Goal: Obtain resource: Download file/media

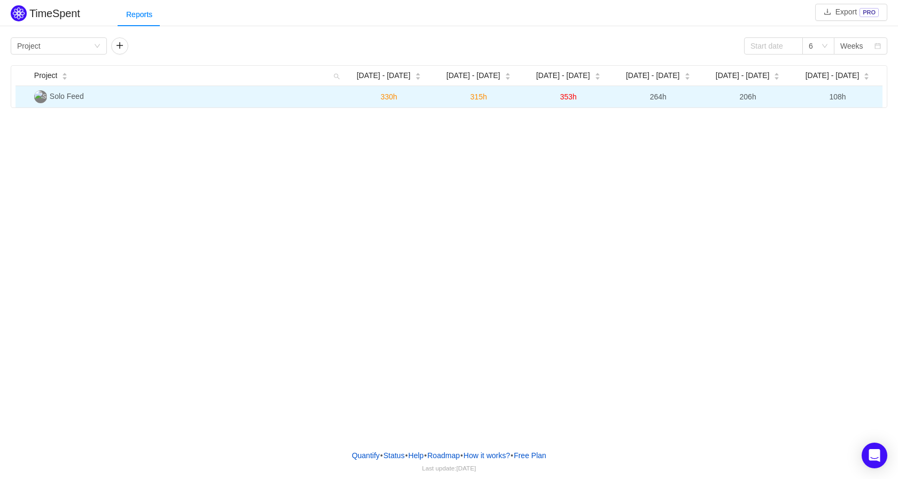
click at [88, 94] on td "Solo Feed" at bounding box center [187, 96] width 314 height 21
click at [366, 96] on td "330h" at bounding box center [389, 96] width 90 height 21
click at [387, 97] on span "330h" at bounding box center [389, 97] width 17 height 9
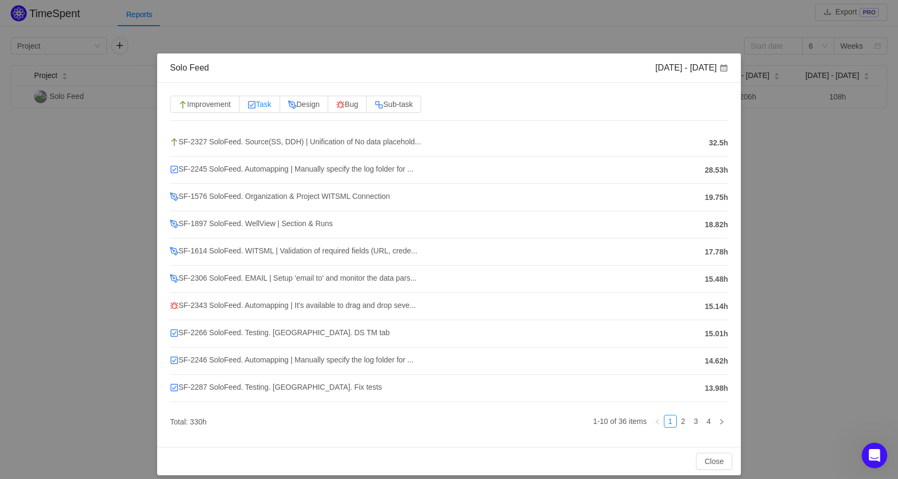
click at [266, 104] on span "Task" at bounding box center [260, 104] width 24 height 9
click at [248, 107] on input "Task" at bounding box center [248, 107] width 0 height 0
click at [707, 464] on button "Close" at bounding box center [714, 461] width 36 height 17
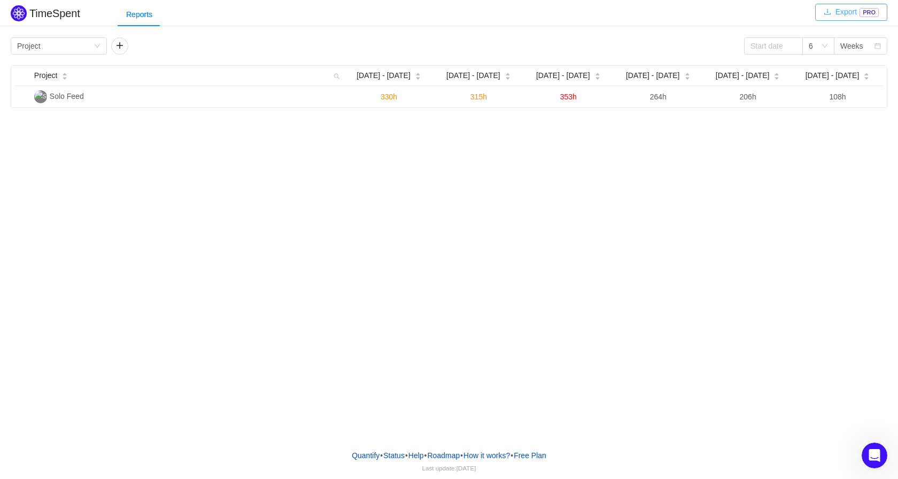
click at [853, 13] on button "Export PRO" at bounding box center [852, 12] width 72 height 17
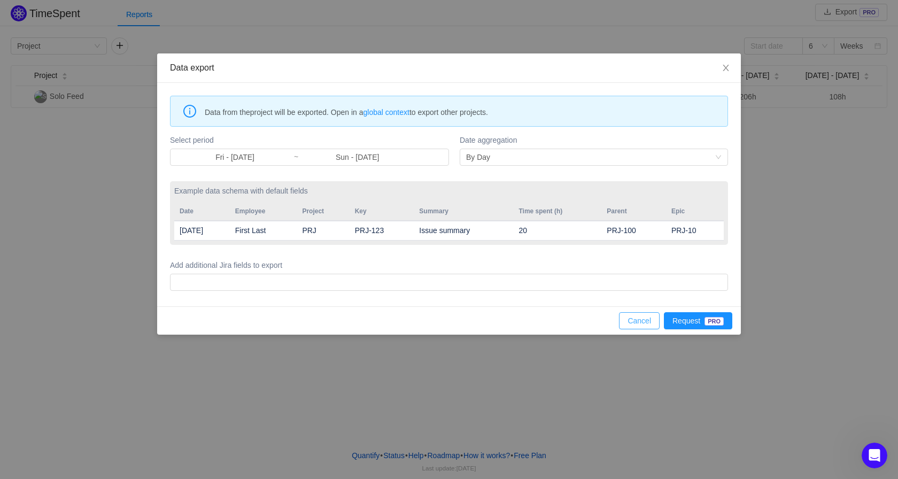
click at [650, 320] on button "Cancel" at bounding box center [639, 320] width 41 height 17
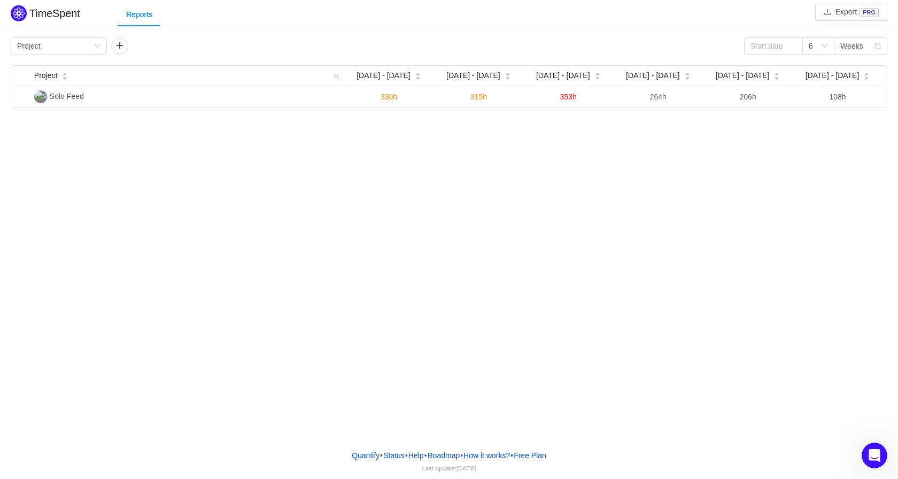
click at [60, 19] on h2 "TimeSpent" at bounding box center [54, 13] width 51 height 12
